Goal: Use online tool/utility: Utilize a website feature to perform a specific function

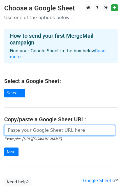
click at [31, 125] on input "url" at bounding box center [59, 130] width 111 height 11
paste input "[URL][DOMAIN_NAME]"
type input "[URL][DOMAIN_NAME]"
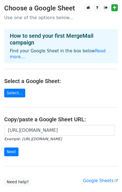
scroll to position [0, 0]
click at [13, 148] on input "Next" at bounding box center [11, 151] width 14 height 9
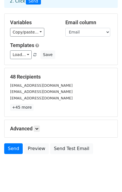
scroll to position [39, 0]
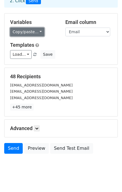
click at [27, 31] on link "Copy/paste..." at bounding box center [27, 32] width 34 height 9
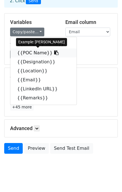
click at [29, 53] on link "{{POC Name}}" at bounding box center [43, 52] width 66 height 9
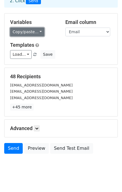
click at [26, 35] on link "Copy/paste..." at bounding box center [27, 32] width 34 height 9
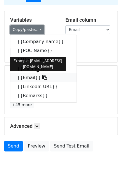
scroll to position [42, 0]
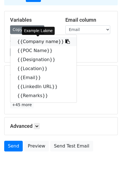
click at [66, 42] on icon at bounding box center [68, 41] width 4 height 4
